Goal: Information Seeking & Learning: Learn about a topic

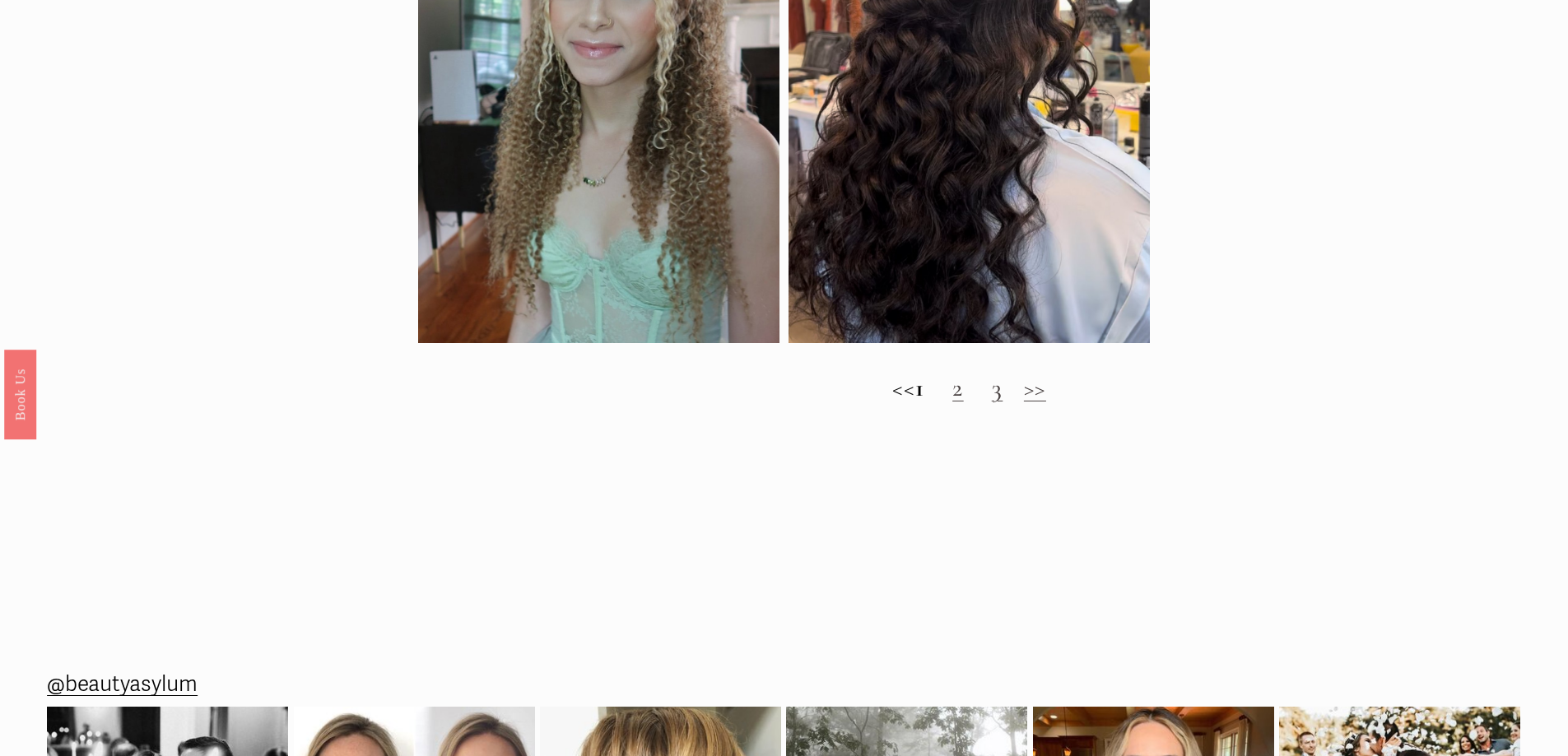
scroll to position [1524, 0]
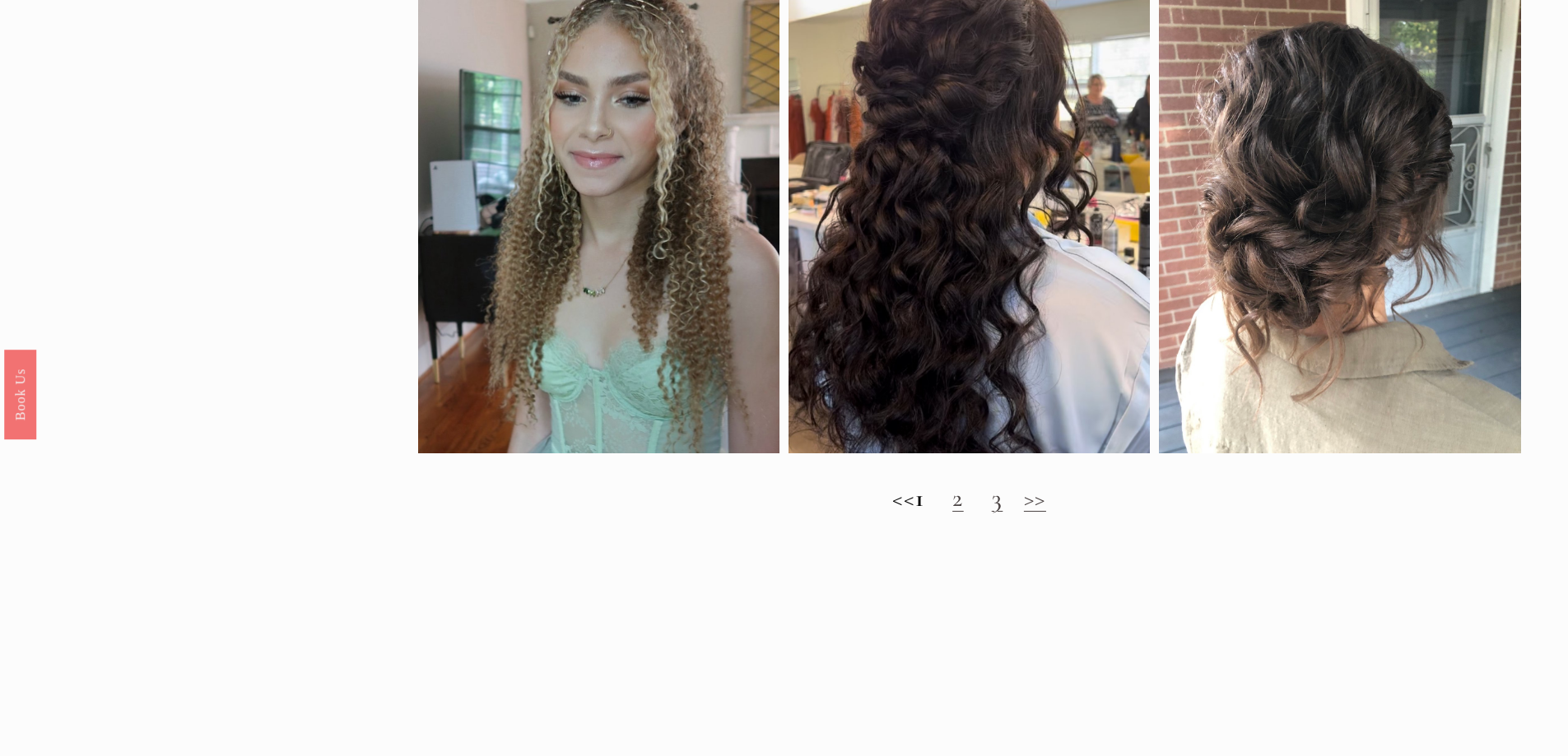
click at [965, 513] on h2 "<< 1 2 3 >>" at bounding box center [969, 498] width 1103 height 30
click at [964, 512] on link "2" at bounding box center [958, 498] width 11 height 31
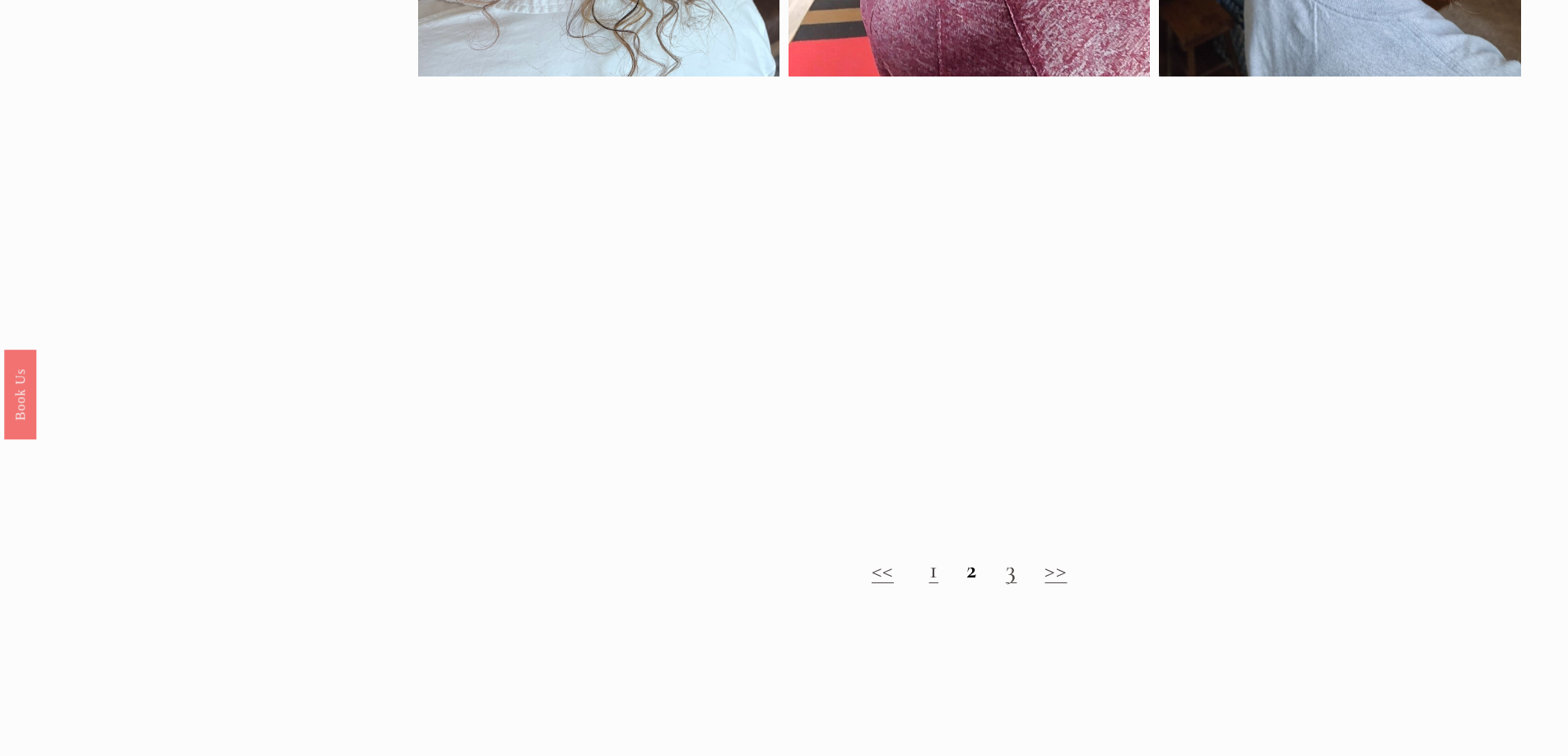
scroll to position [878, 0]
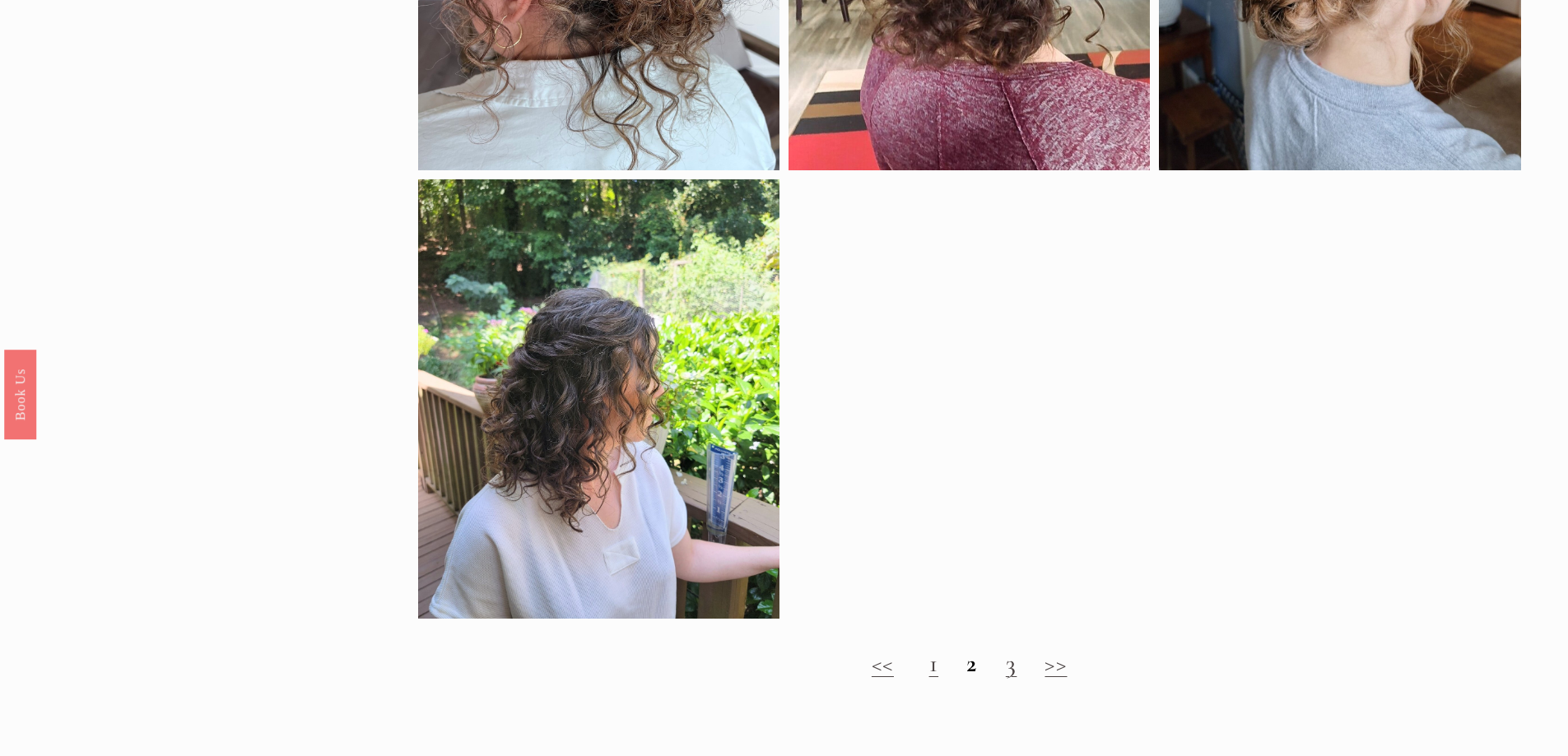
click at [1010, 676] on link "3" at bounding box center [1011, 663] width 11 height 31
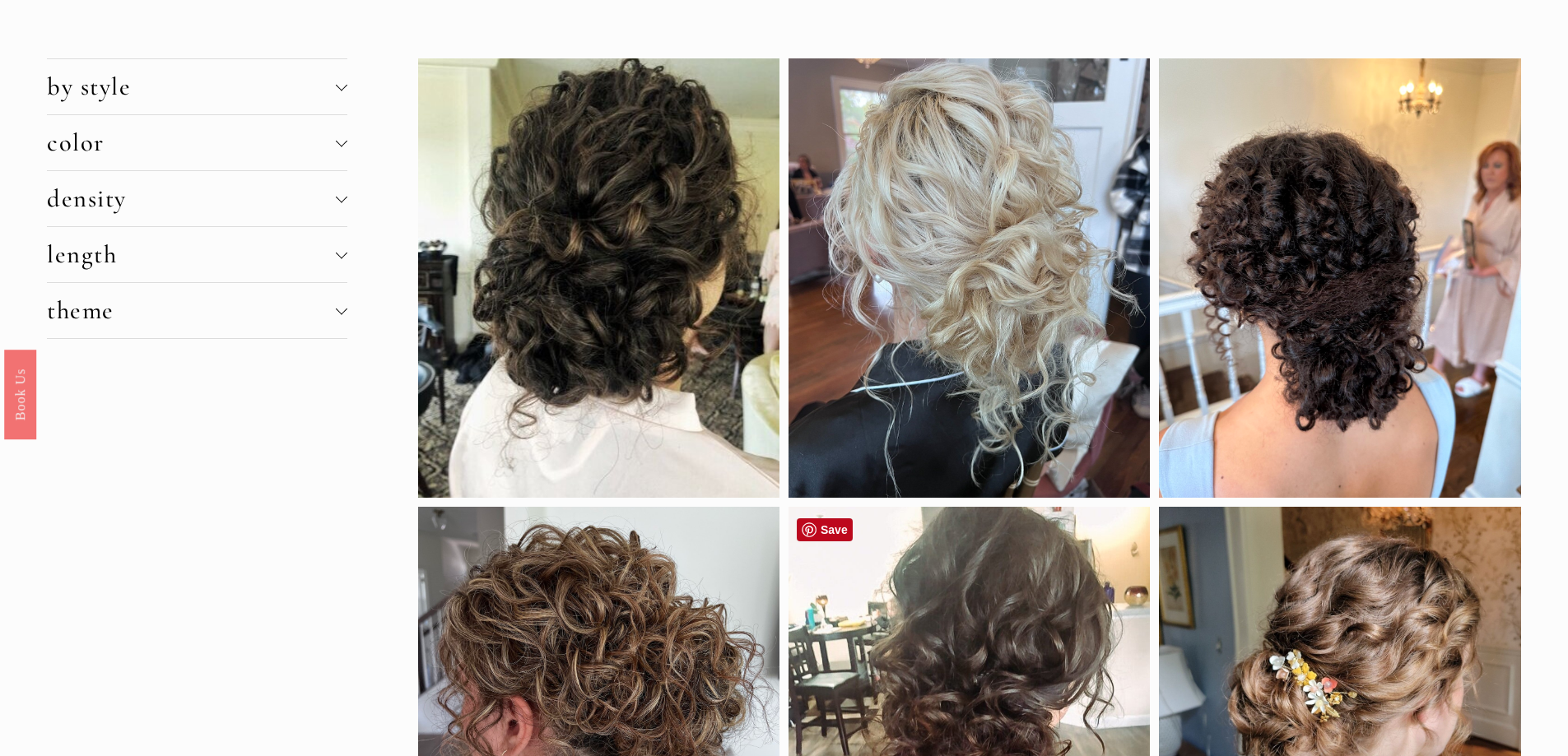
scroll to position [0, 0]
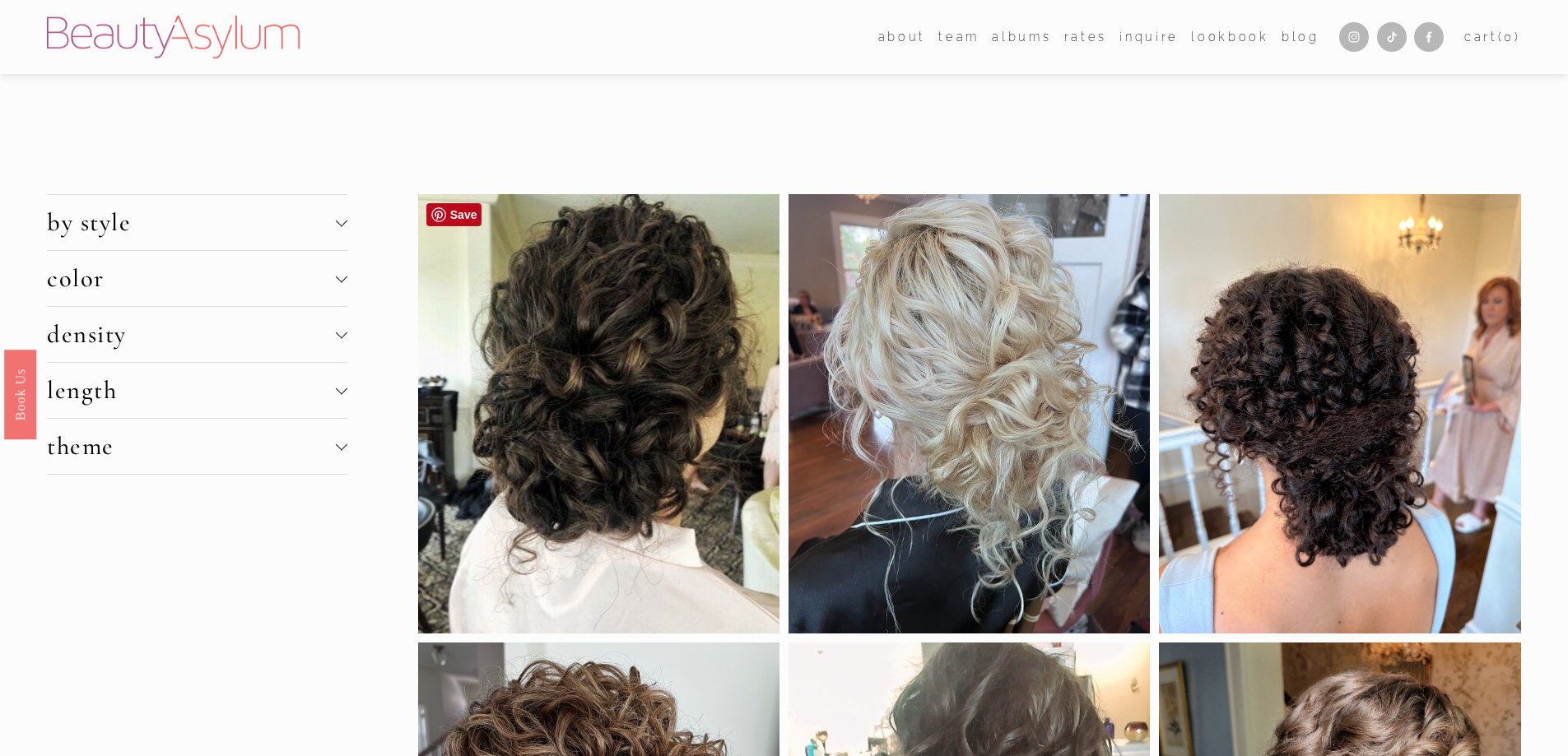
click at [661, 360] on div at bounding box center [599, 414] width 361 height 440
click at [1383, 453] on div at bounding box center [1340, 414] width 361 height 440
